Goal: Transaction & Acquisition: Purchase product/service

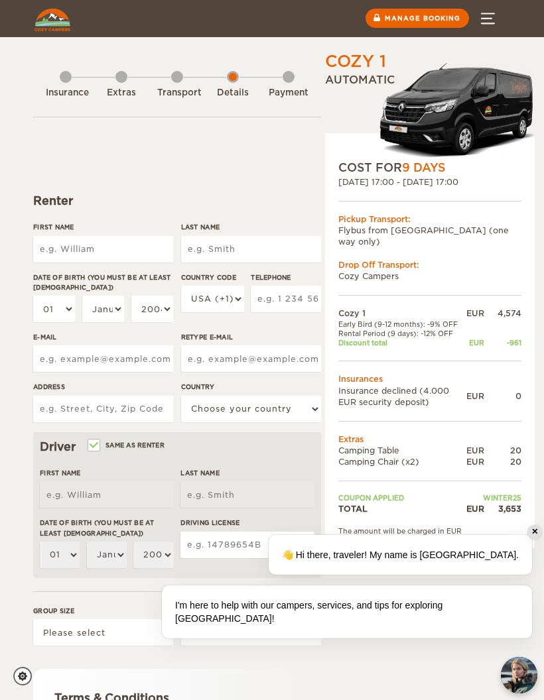
click at [129, 260] on input "First Name" at bounding box center [103, 249] width 140 height 27
type input "Katerina"
type input "Chrastinova"
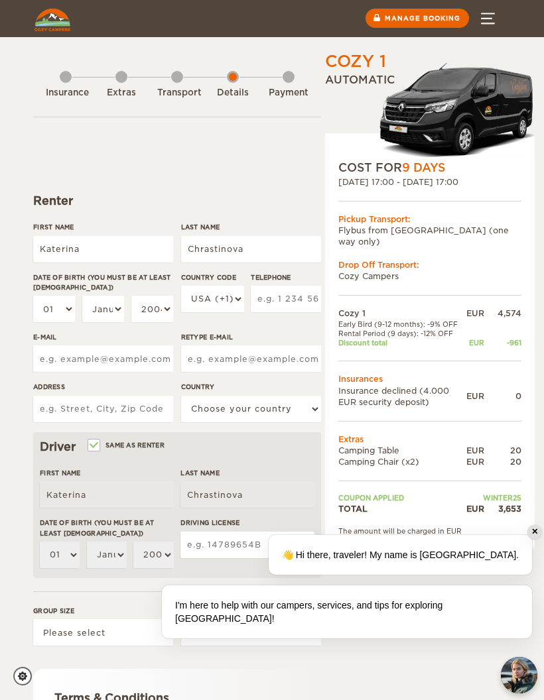
type input "K.chrastinova.22@gmail.com"
type input "Maschinengasse 17"
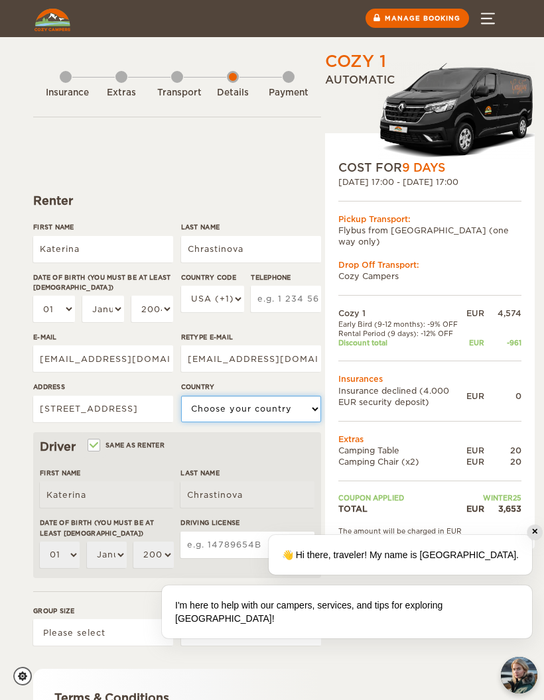
select select "202"
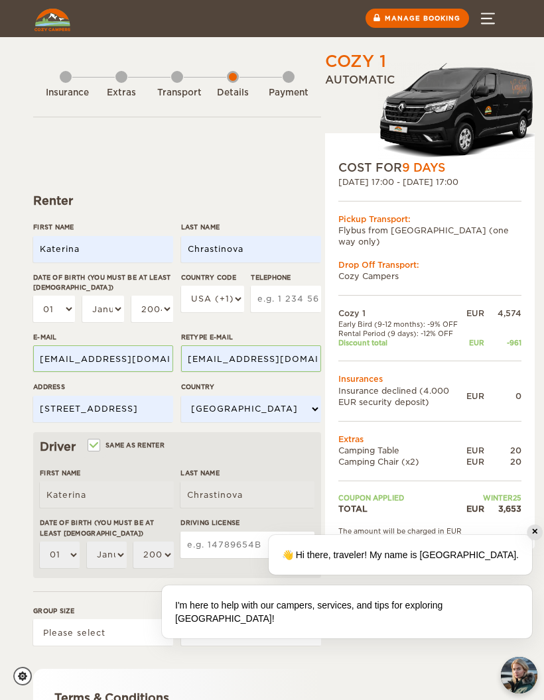
click at [97, 448] on input "Same as renter" at bounding box center [93, 446] width 9 height 9
checkbox input "false"
select select
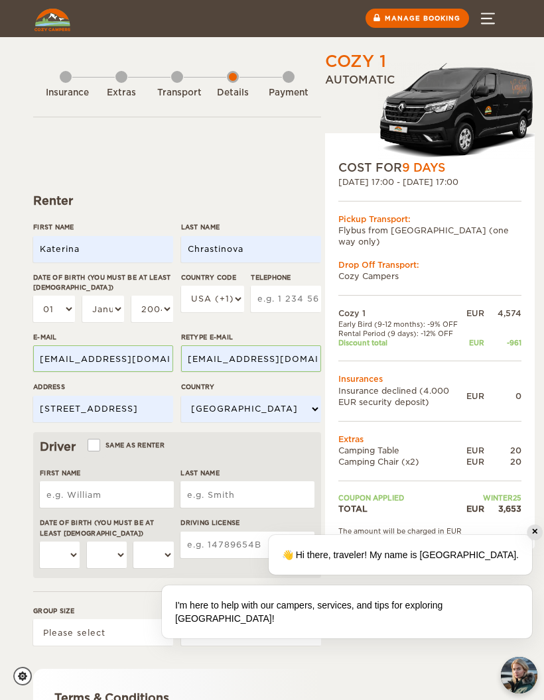
click at [155, 248] on input "Katerina" at bounding box center [103, 249] width 140 height 27
type input "K"
type input "Filip"
click at [278, 249] on input "Chrastinova" at bounding box center [251, 249] width 140 height 27
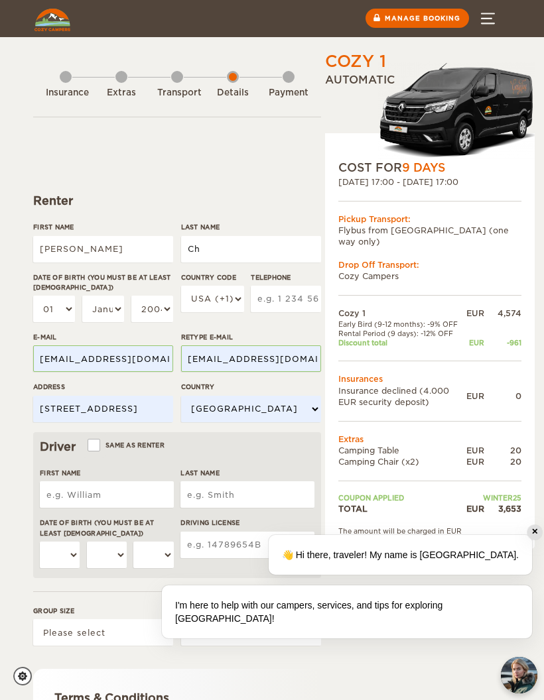
type input "C"
type input "Rolenec"
click at [64, 305] on select "01 02 03 04 05 06 07 08 09 10 11 12 13 14 15 16 17 18 19 20 21 22 23 24 25 26 2…" at bounding box center [54, 309] width 42 height 27
select select "19"
click at [98, 306] on select "January February March April May June July August September October November De…" at bounding box center [103, 309] width 42 height 27
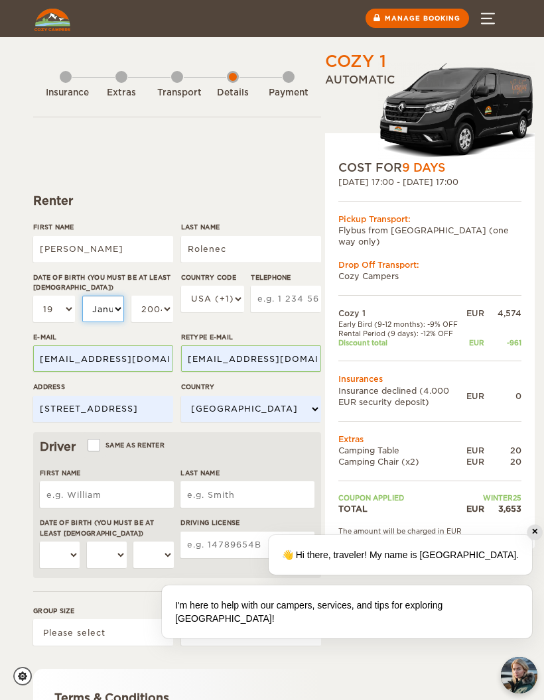
select select "08"
click at [161, 316] on select "2004 2003 2002 2001 2000 1999 1998 1997 1996 1995 1994 1993 1992 1991 1990 1989…" at bounding box center [152, 309] width 42 height 27
select select "1996"
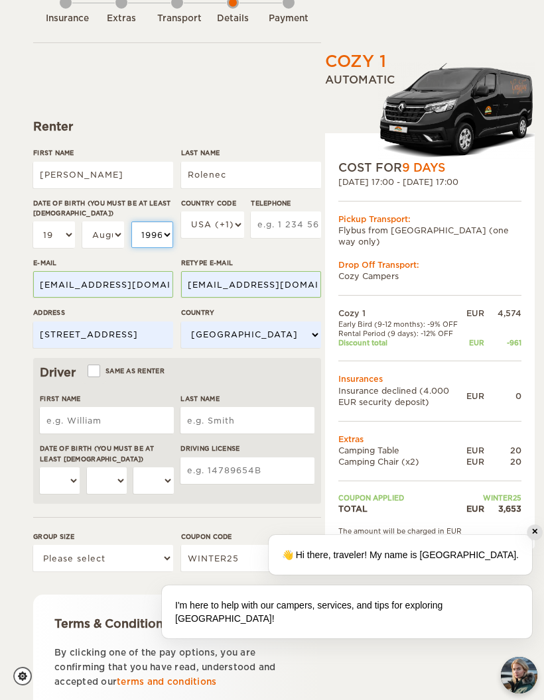
scroll to position [72, 0]
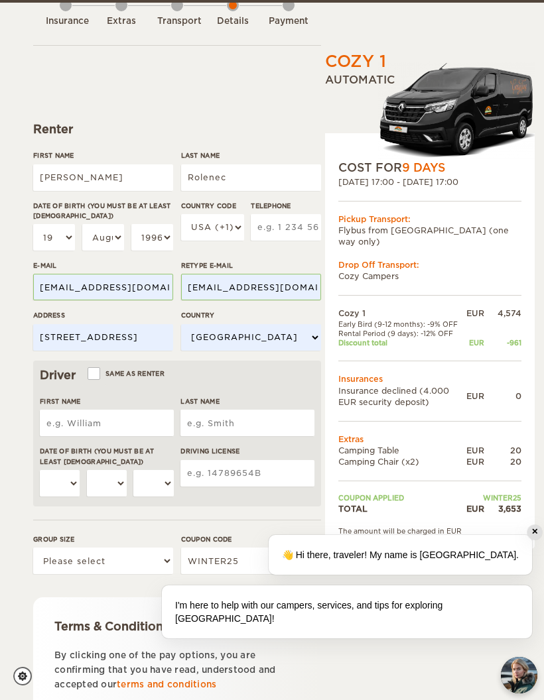
click at [105, 367] on label "Same as renter" at bounding box center [127, 373] width 76 height 13
click at [97, 371] on input "Same as renter" at bounding box center [93, 375] width 9 height 9
checkbox input "true"
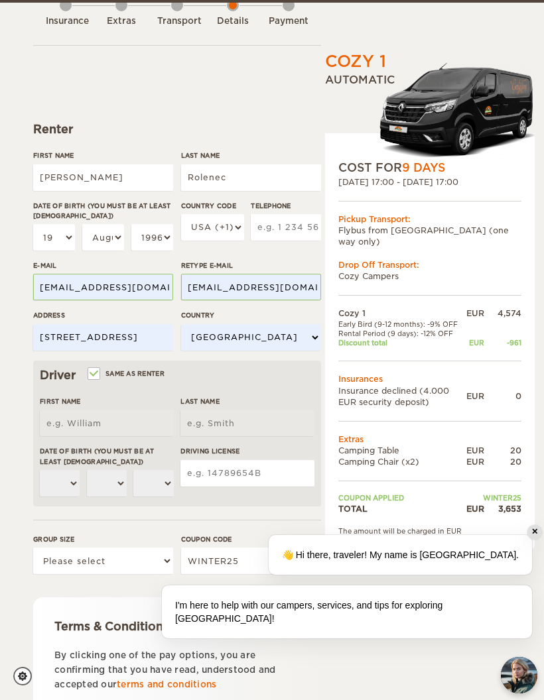
type input "Filip"
type input "Rolenec"
select select "19"
select select "08"
select select "1996"
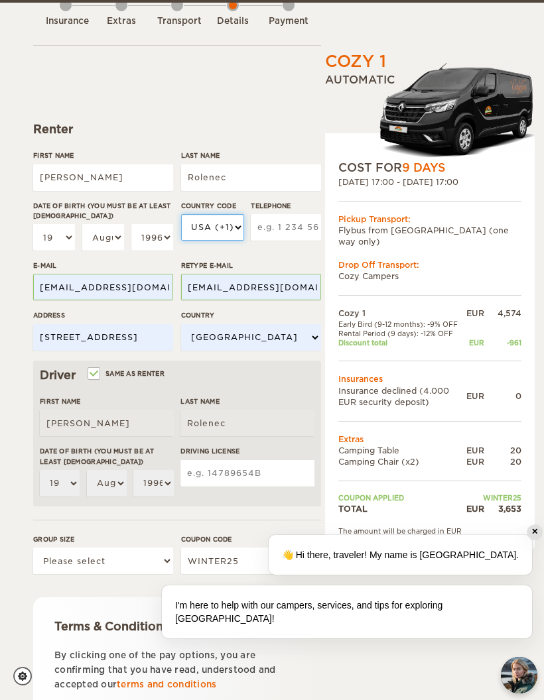
click at [233, 221] on select "USA (+1) UK (+44) Germany (+49) Algeria (+213) Andorra (+376) Angola (+244) Ang…" at bounding box center [212, 227] width 63 height 27
select select "41"
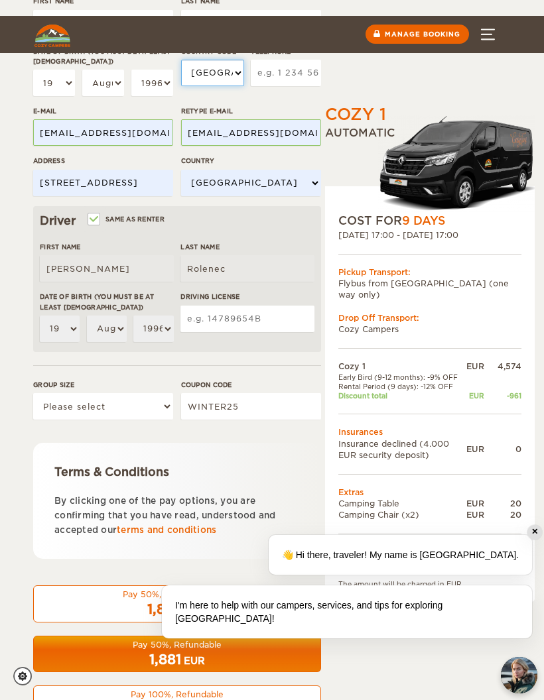
scroll to position [279, 0]
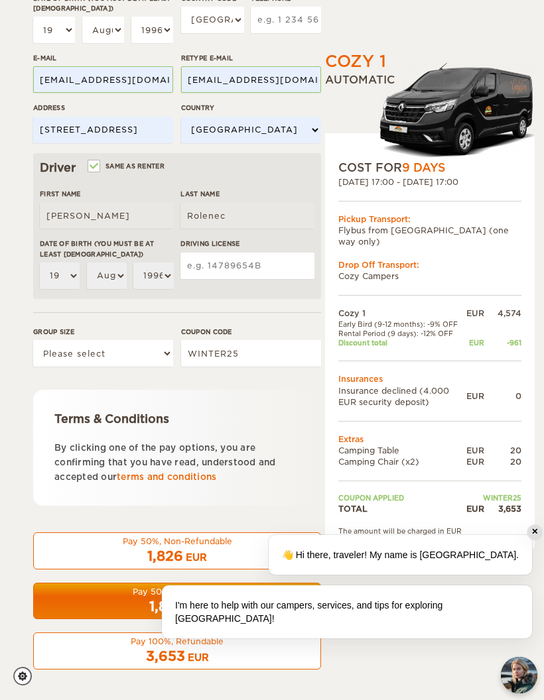
click at [249, 271] on input "Driving License" at bounding box center [247, 266] width 134 height 27
click at [256, 267] on input "Driving License" at bounding box center [247, 266] width 134 height 27
paste input "068985086001"
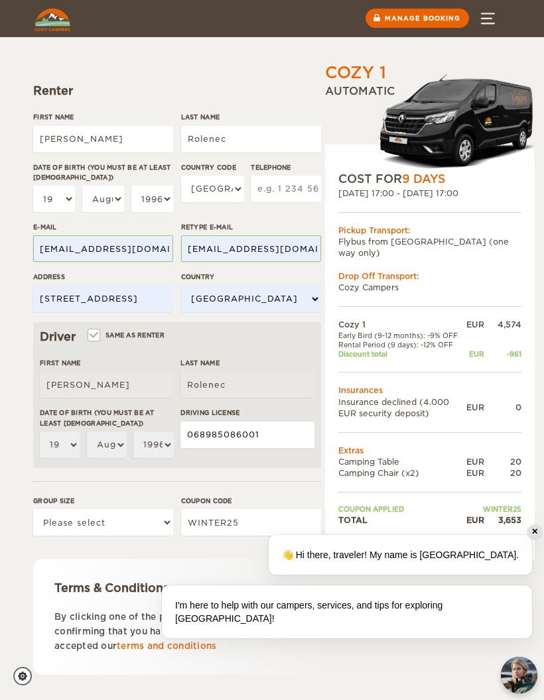
scroll to position [108, 0]
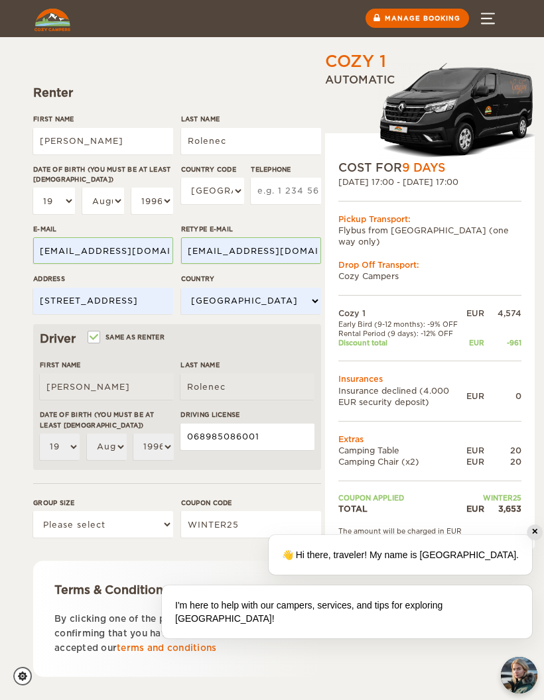
type input "068985086001"
click at [282, 190] on input "Telephone" at bounding box center [286, 191] width 70 height 27
click at [286, 190] on input "Telephone" at bounding box center [286, 191] width 70 height 27
paste input "+41 78 211 82 09"
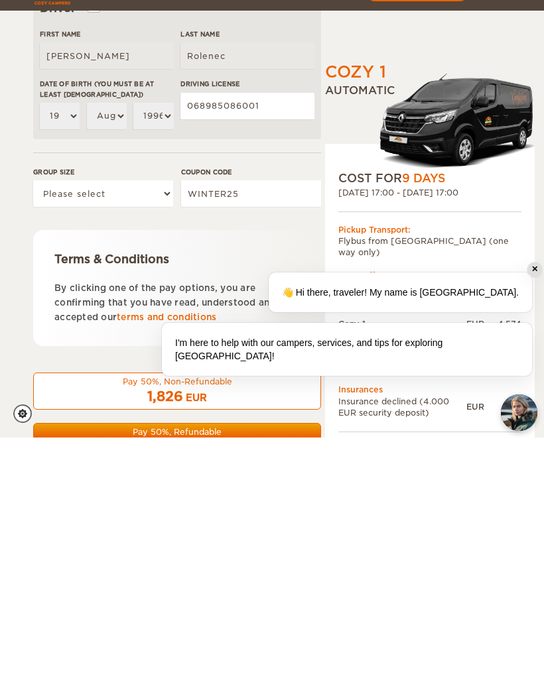
scroll to position [187, 0]
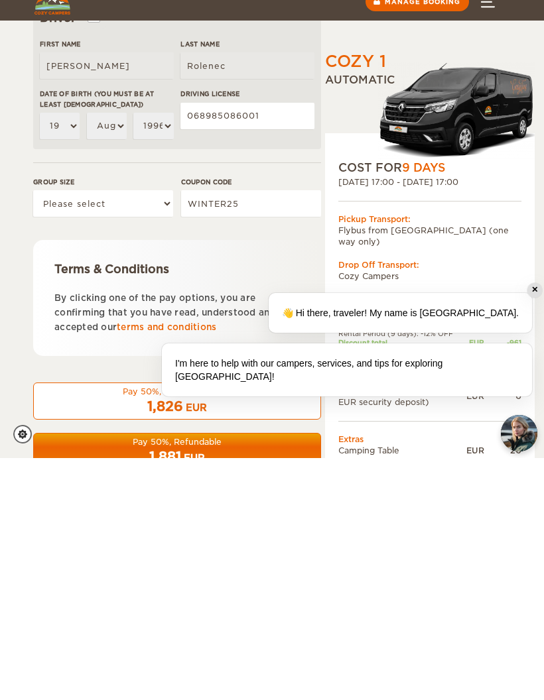
type input "+41 78 211 82 09"
click at [153, 432] on select "Please select 1 2" at bounding box center [103, 445] width 140 height 27
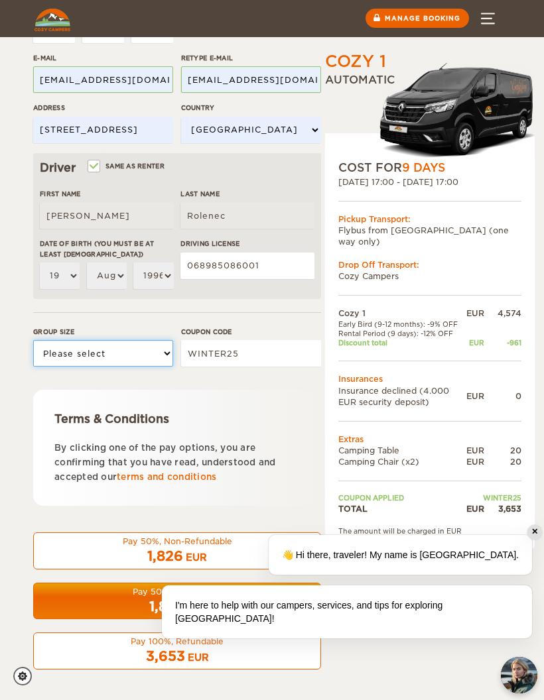
select select "2"
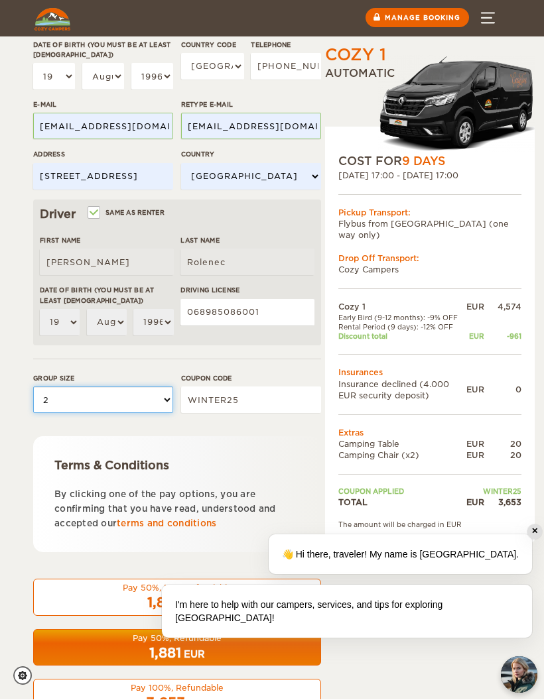
scroll to position [226, 0]
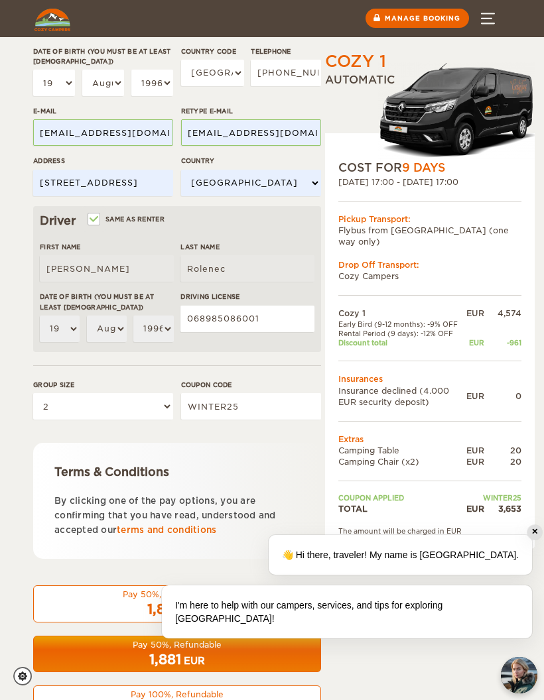
click at [166, 700] on span "3,653" at bounding box center [165, 710] width 39 height 16
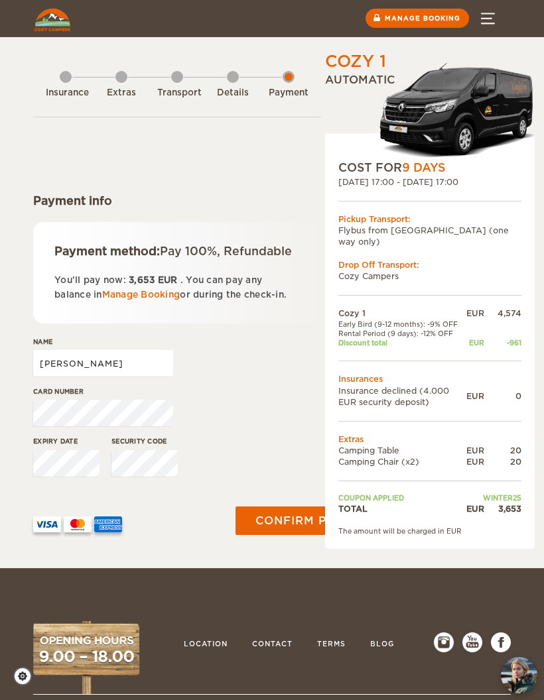
click at [129, 377] on input "[PERSON_NAME]" at bounding box center [103, 363] width 140 height 27
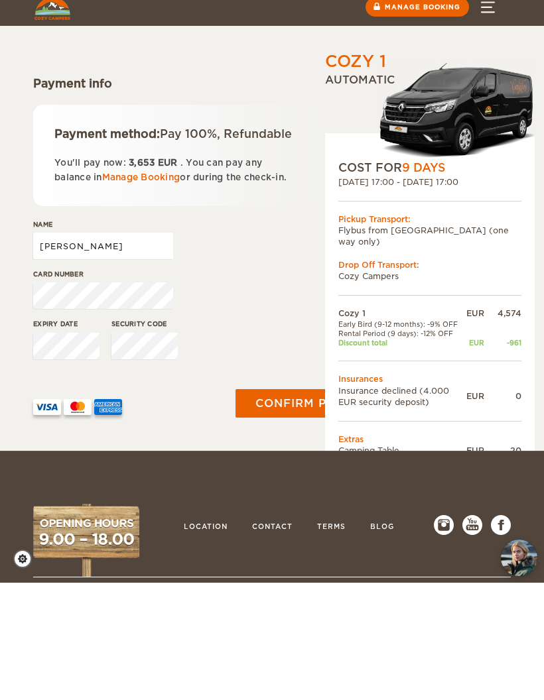
type input "[PERSON_NAME]"
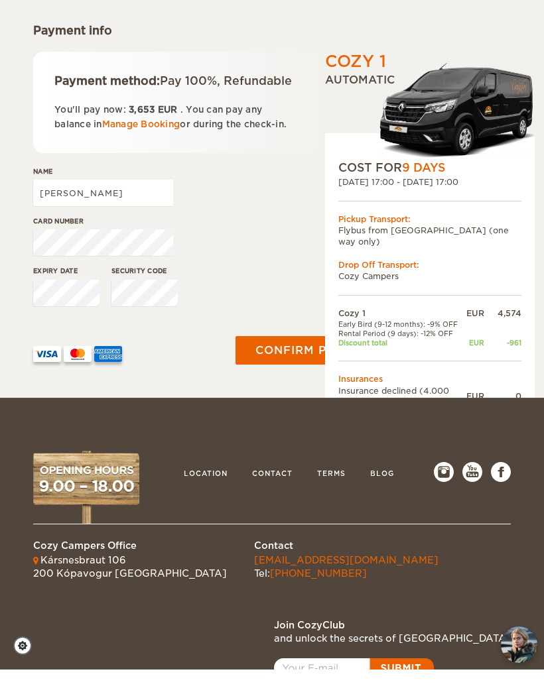
scroll to position [170, 0]
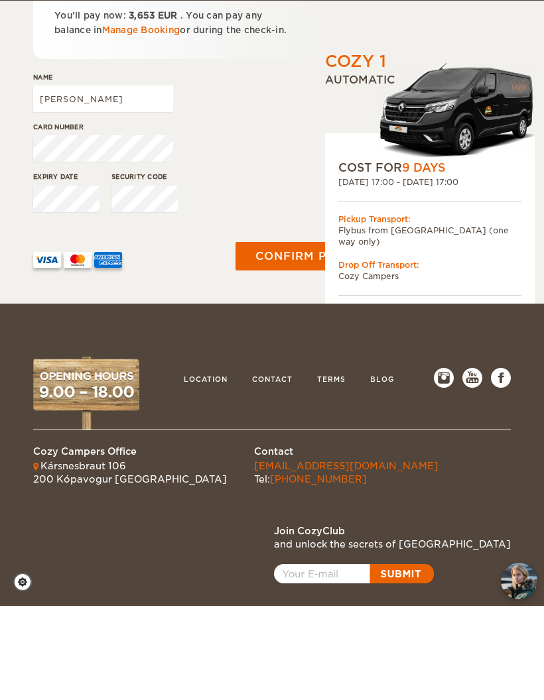
click at [300, 336] on button "Confirm payment" at bounding box center [316, 350] width 162 height 29
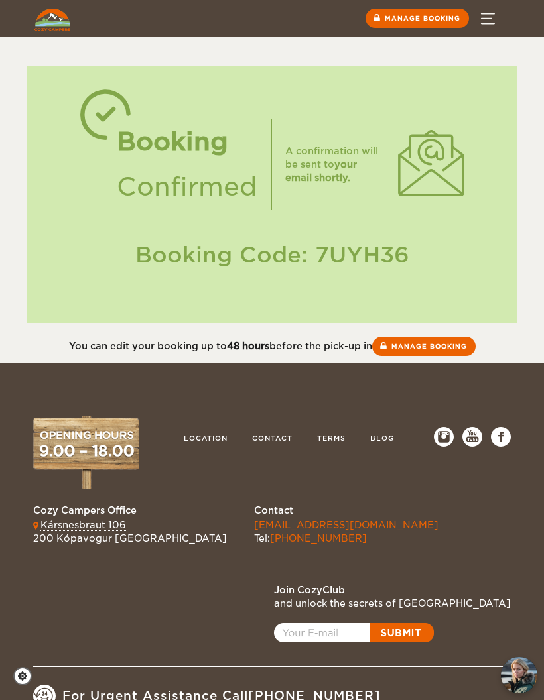
click at [89, 17] on div "Menu" at bounding box center [271, 18] width 477 height 37
click at [422, 347] on link "Manage booking" at bounding box center [423, 346] width 103 height 19
